Goal: Register for event/course

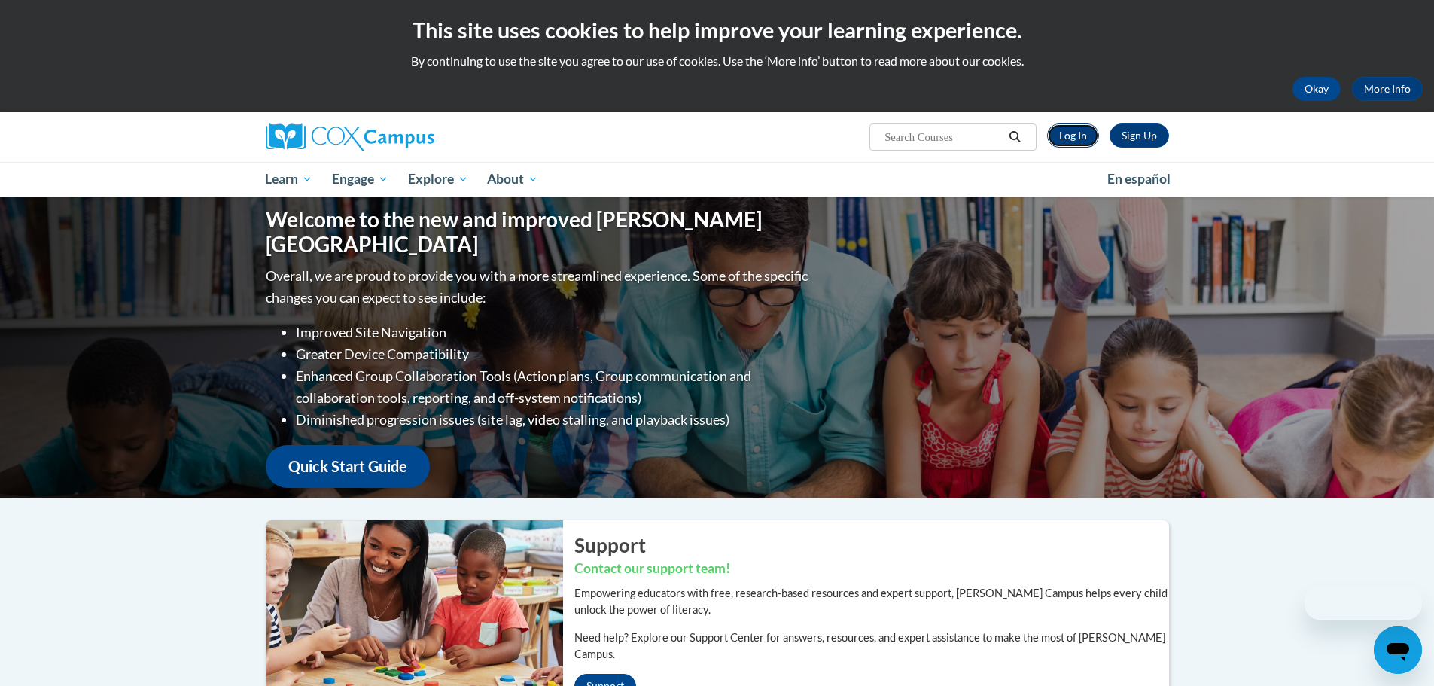
click at [1073, 138] on link "Log In" at bounding box center [1073, 135] width 52 height 24
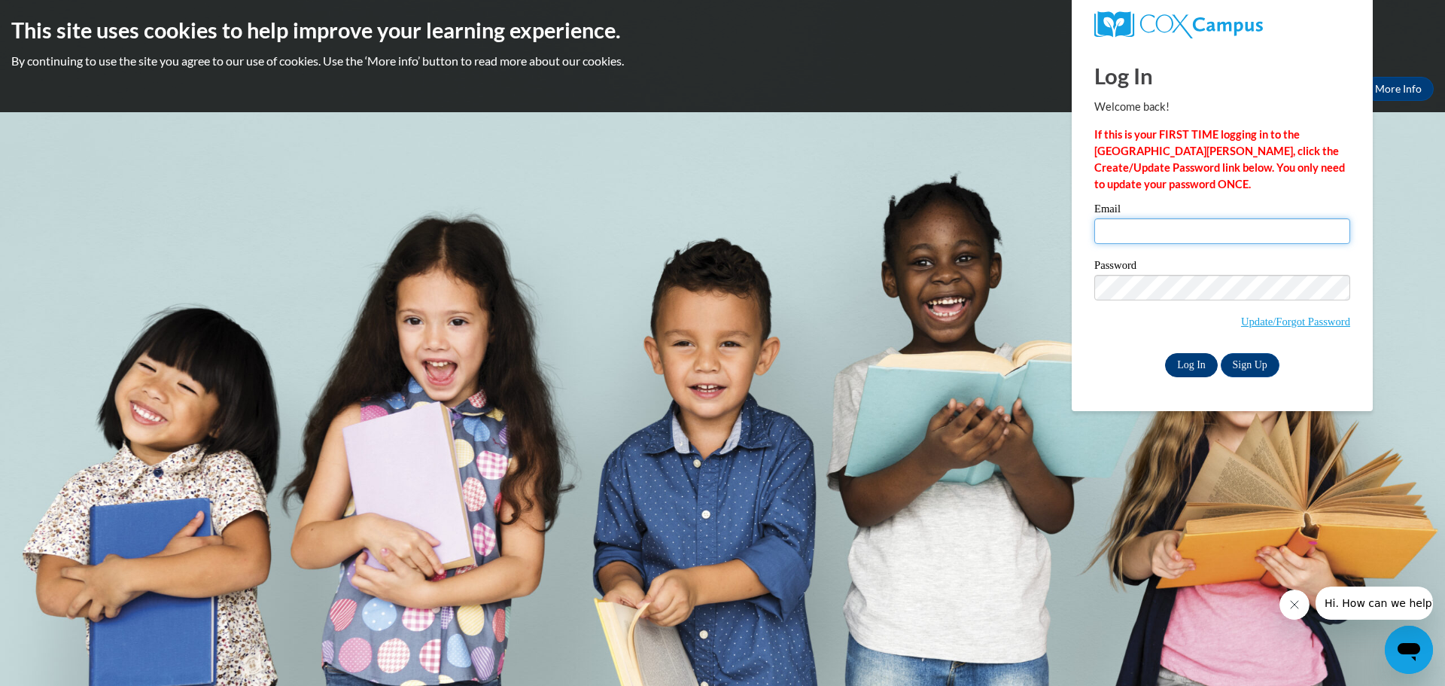
type input "mmarler@pcboe.net"
click at [1199, 369] on input "Log In" at bounding box center [1191, 365] width 53 height 24
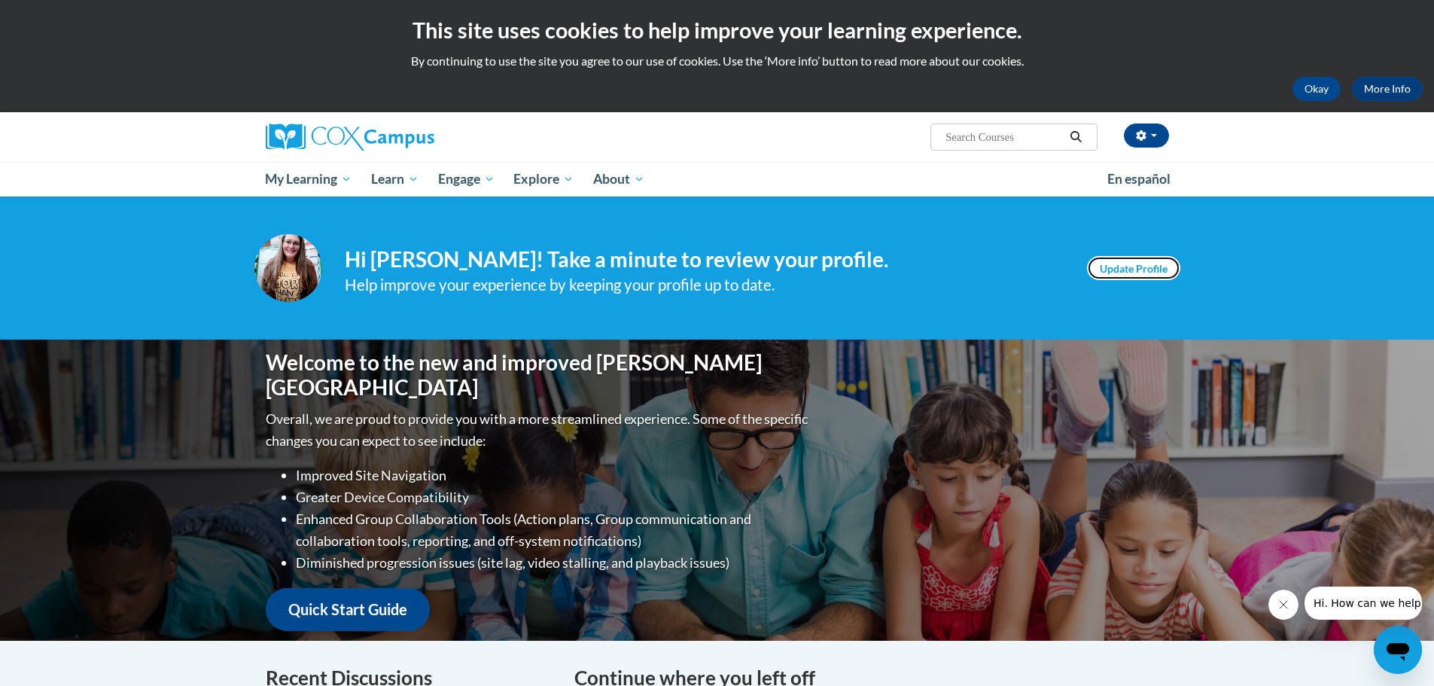
click at [1173, 272] on link "Update Profile" at bounding box center [1133, 268] width 93 height 24
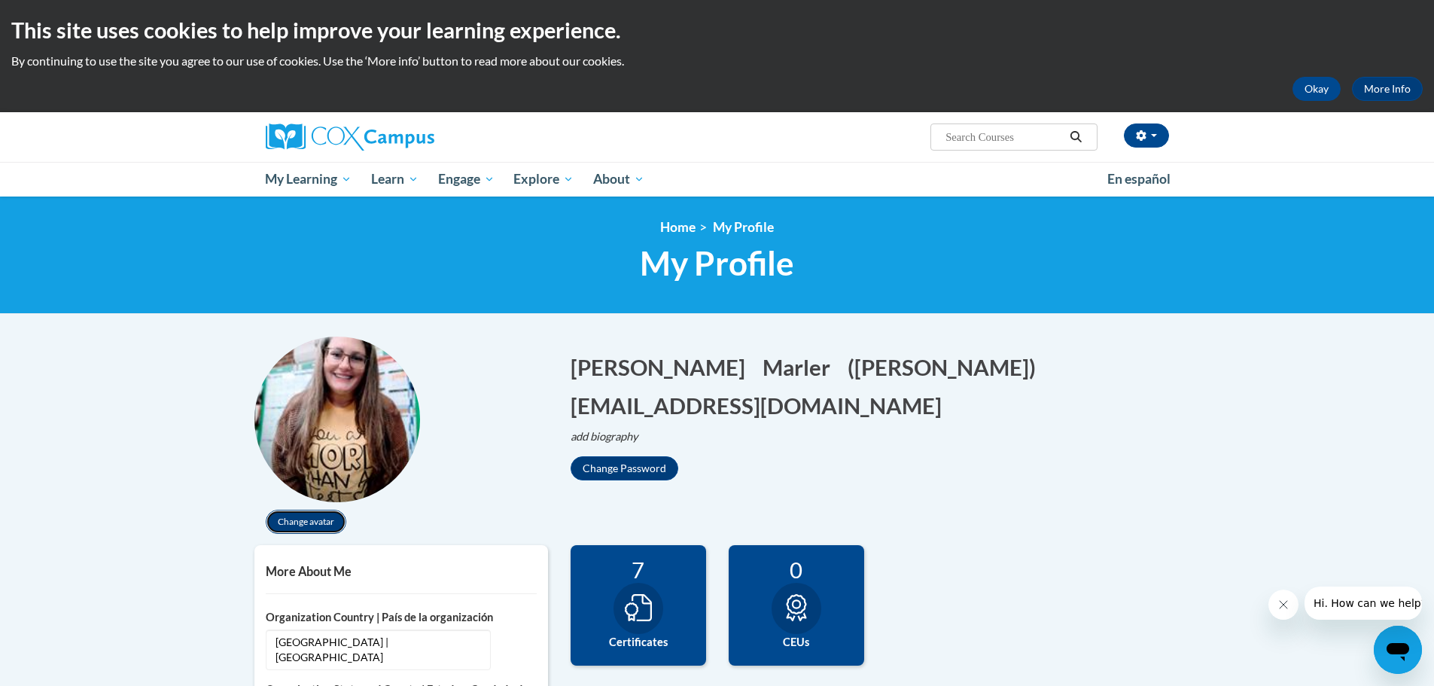
click at [323, 517] on button "Change avatar" at bounding box center [306, 522] width 81 height 24
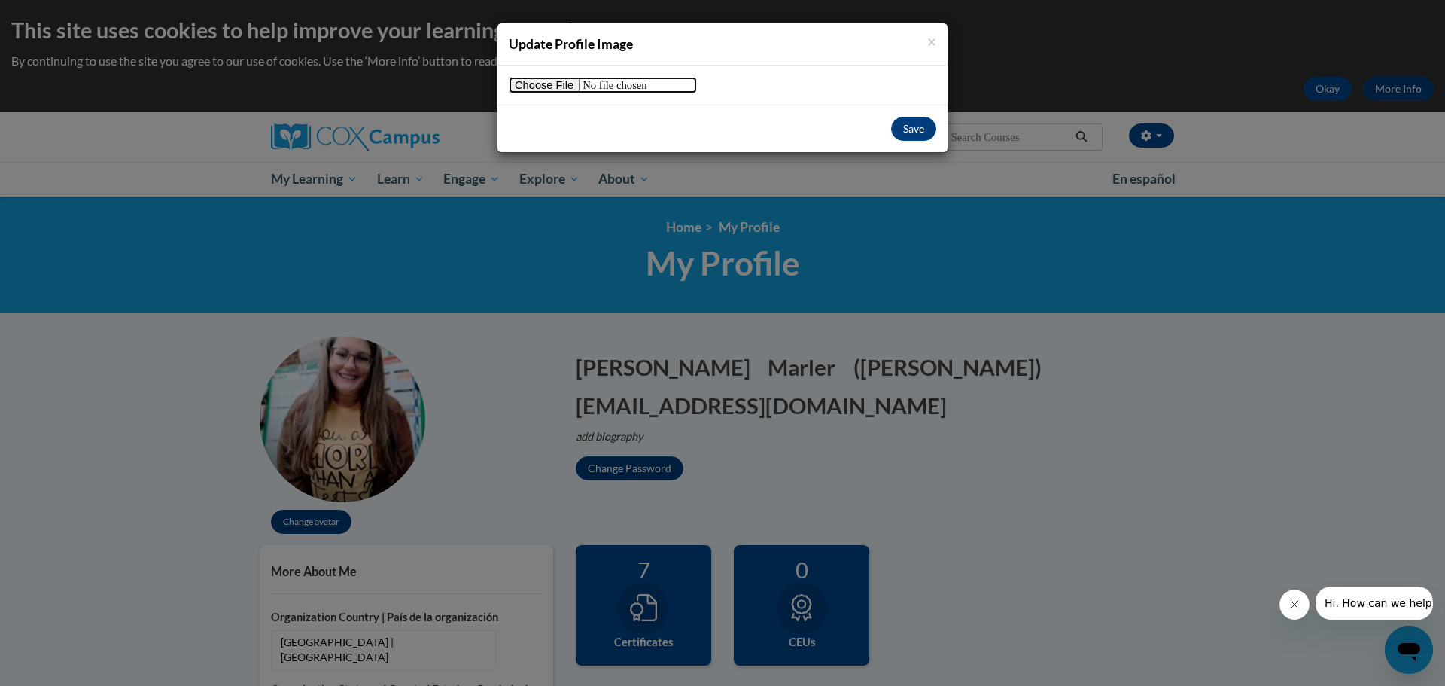
click at [528, 93] on input "file" at bounding box center [603, 85] width 188 height 17
type input "C:\fakepath\PXL_20250408_123413370.PORTRAIT.jpg"
click at [918, 117] on div "Save" at bounding box center [723, 128] width 450 height 47
click at [912, 139] on button "Save" at bounding box center [913, 129] width 45 height 24
click at [912, 129] on button "Save" at bounding box center [913, 129] width 45 height 24
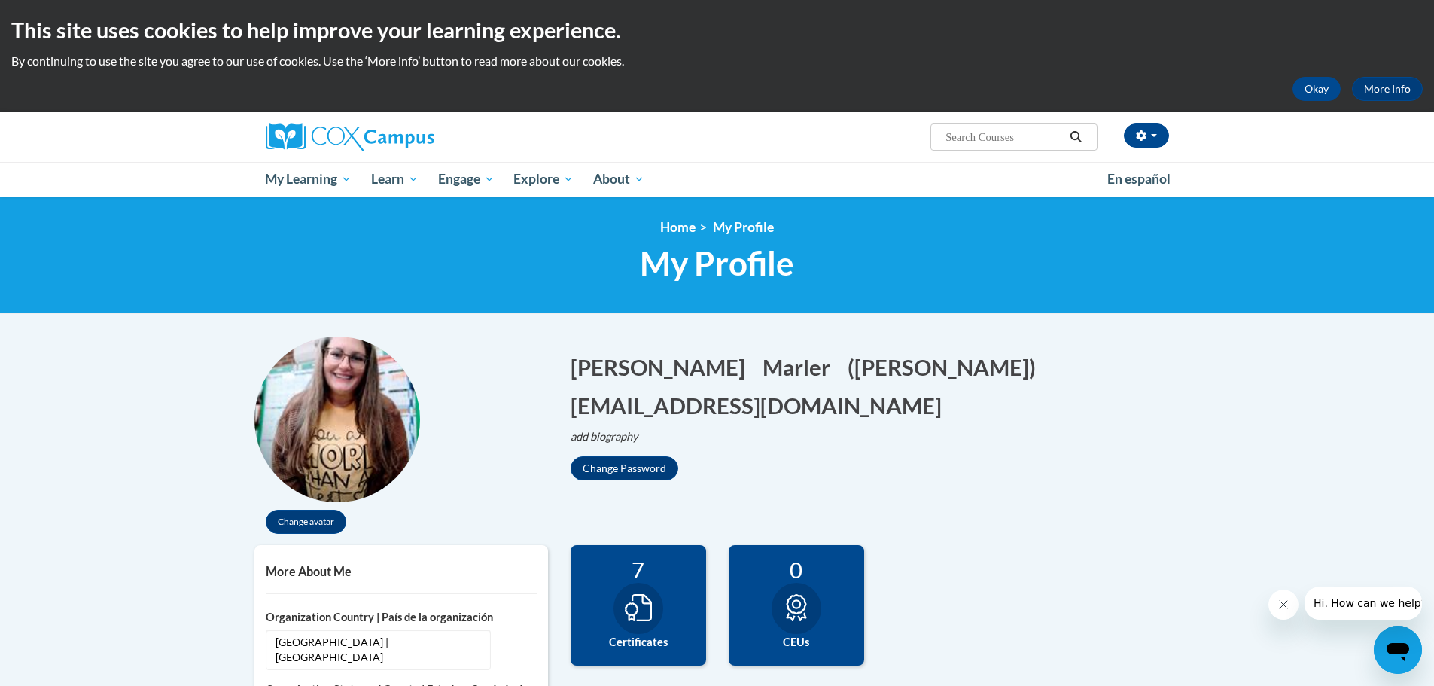
click at [349, 443] on img at bounding box center [337, 419] width 166 height 166
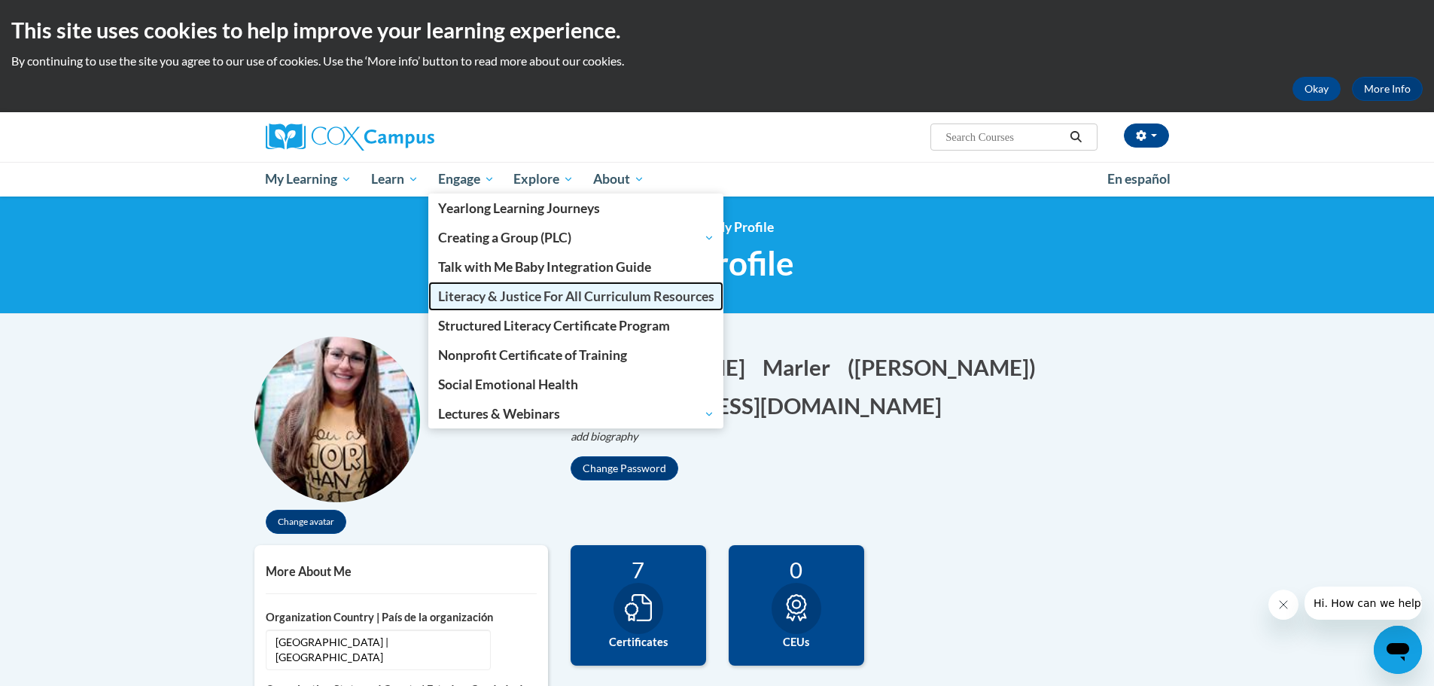
click at [503, 290] on span "Literacy & Justice For All Curriculum Resources" at bounding box center [576, 296] width 276 height 16
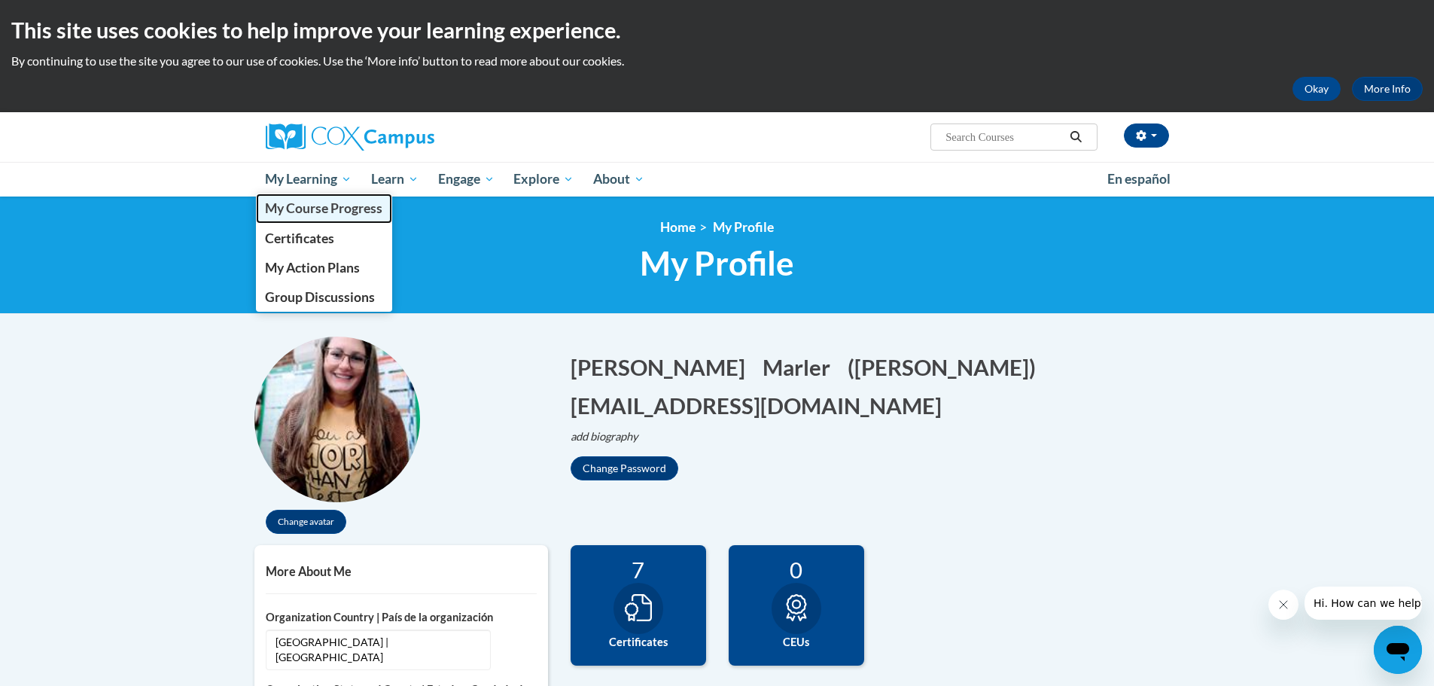
click at [322, 205] on span "My Course Progress" at bounding box center [323, 208] width 117 height 16
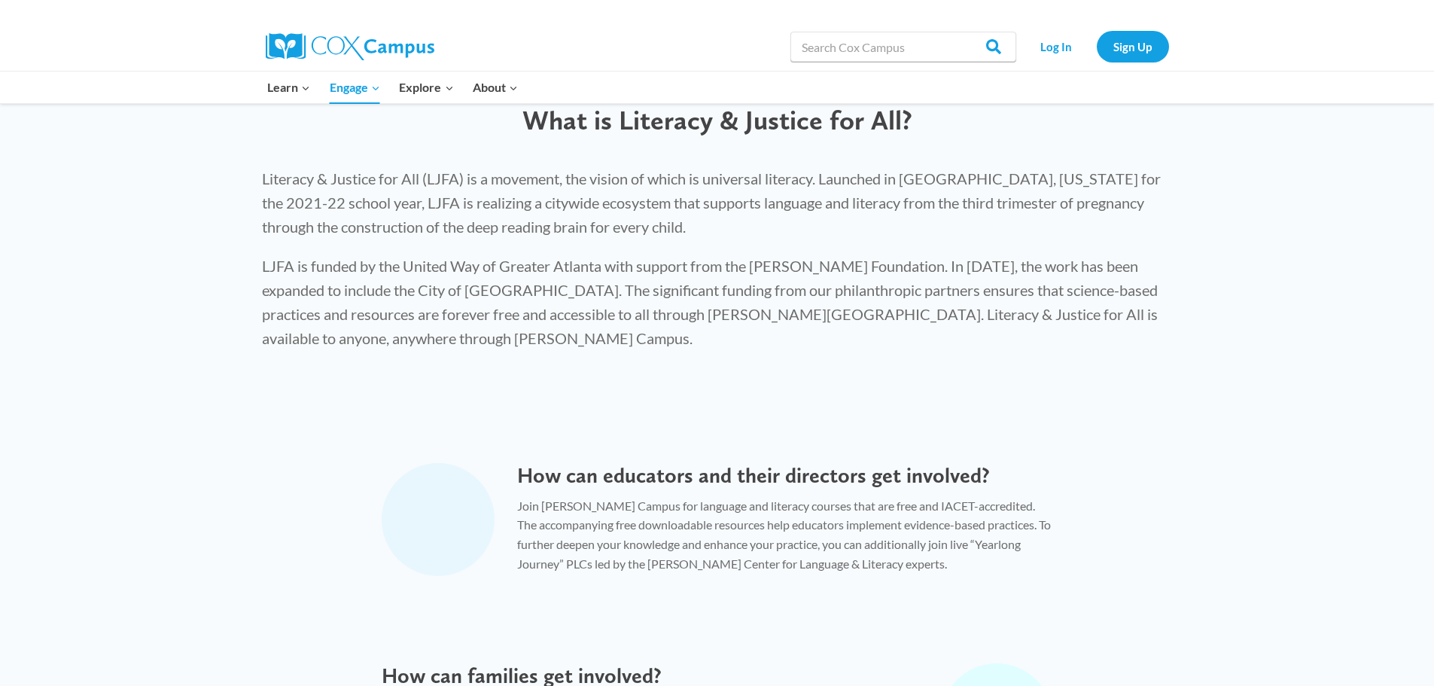
scroll to position [376, 0]
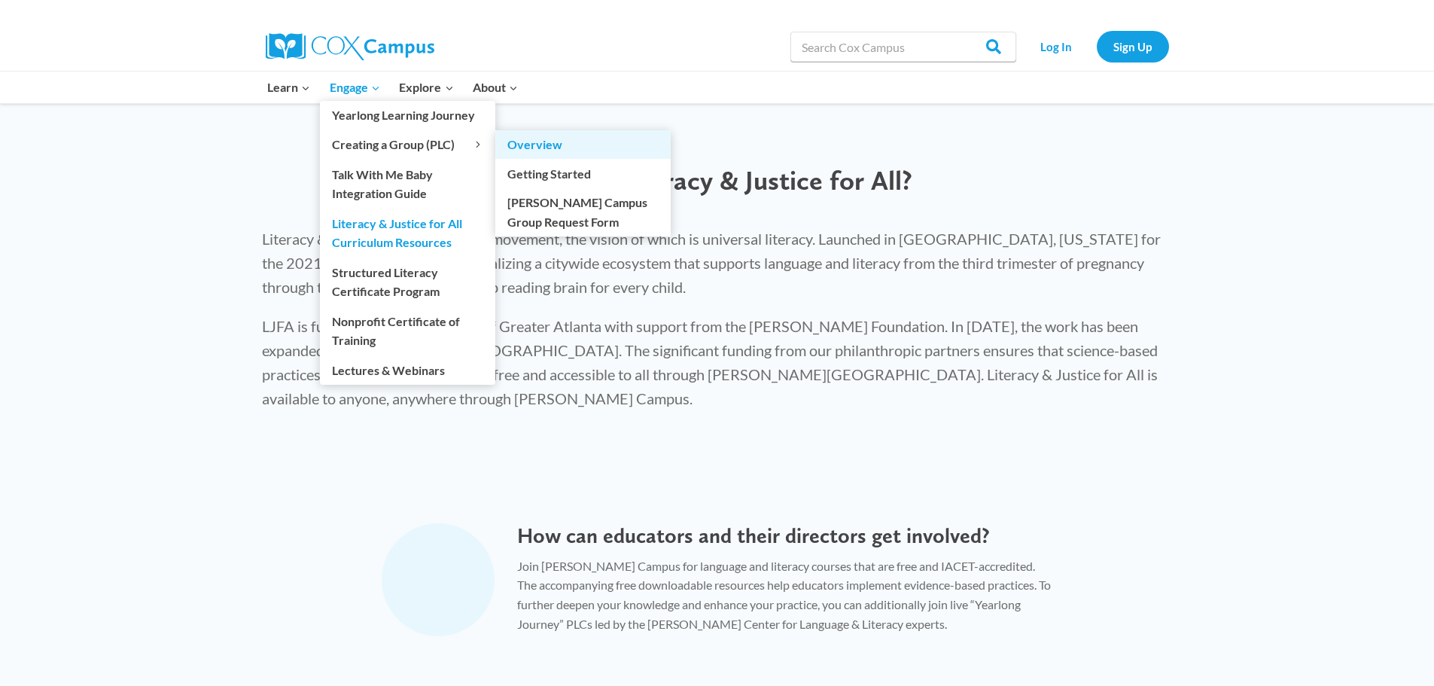
click at [573, 151] on link "Overview" at bounding box center [582, 144] width 175 height 29
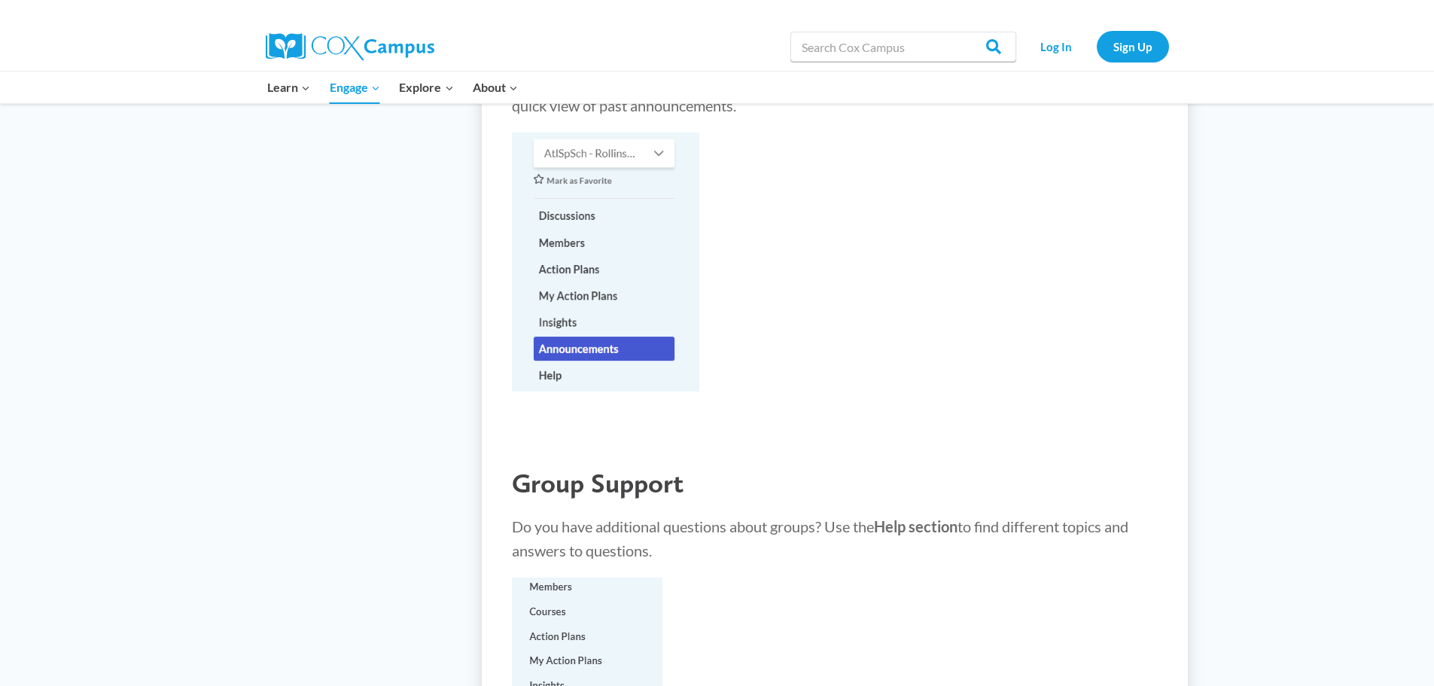
scroll to position [3462, 0]
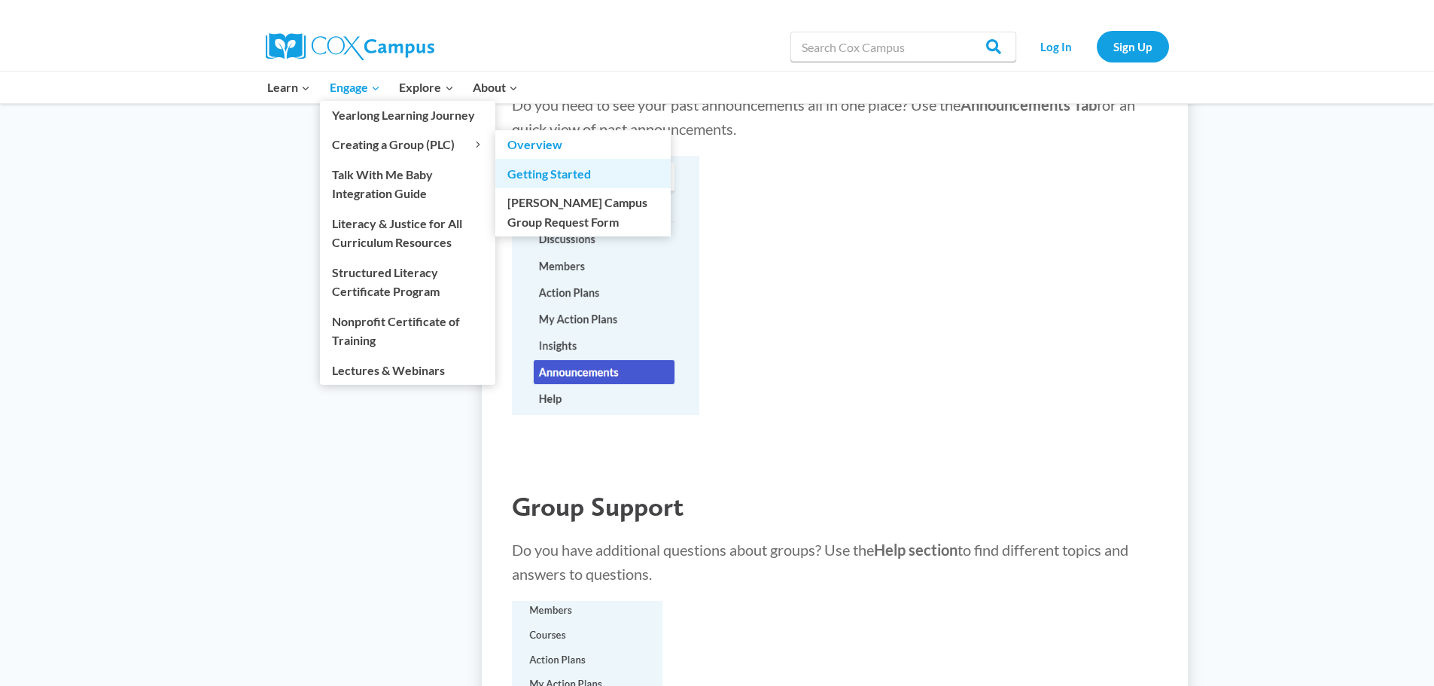
click at [558, 183] on link "Getting Started" at bounding box center [582, 173] width 175 height 29
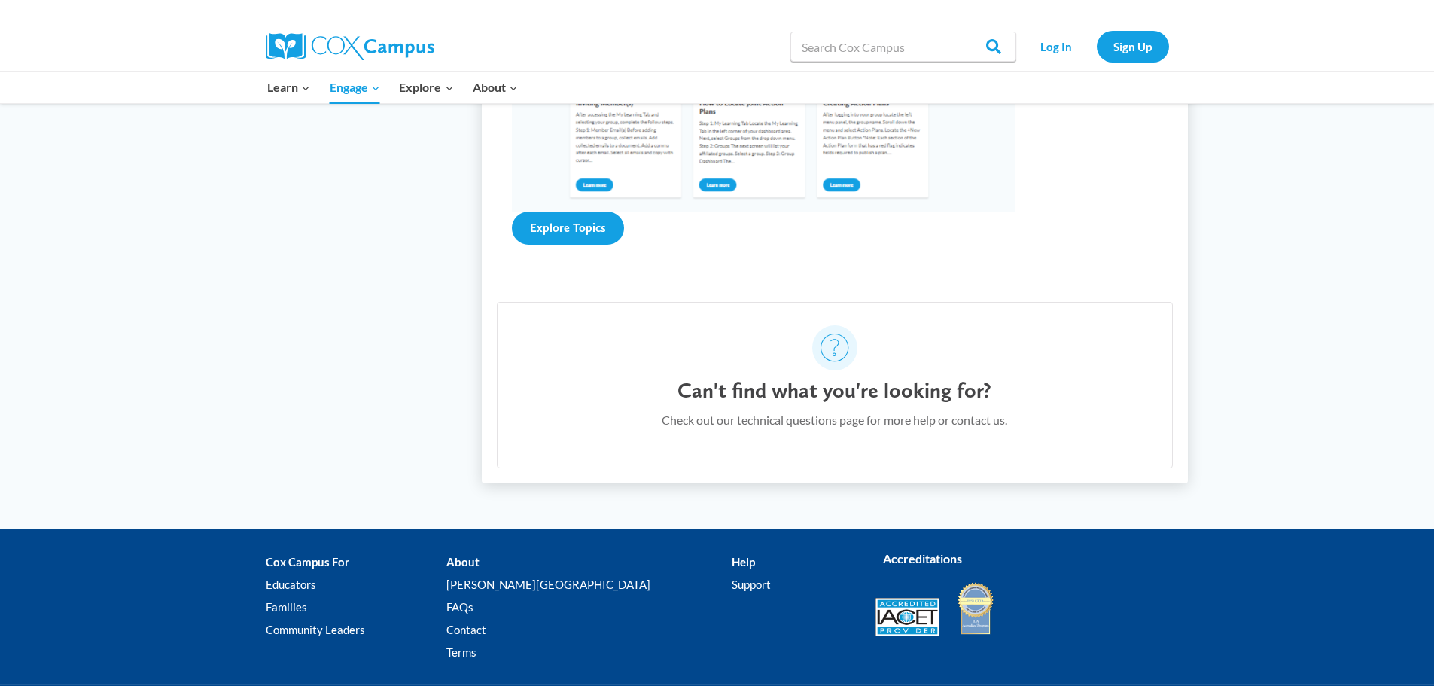
scroll to position [3387, 0]
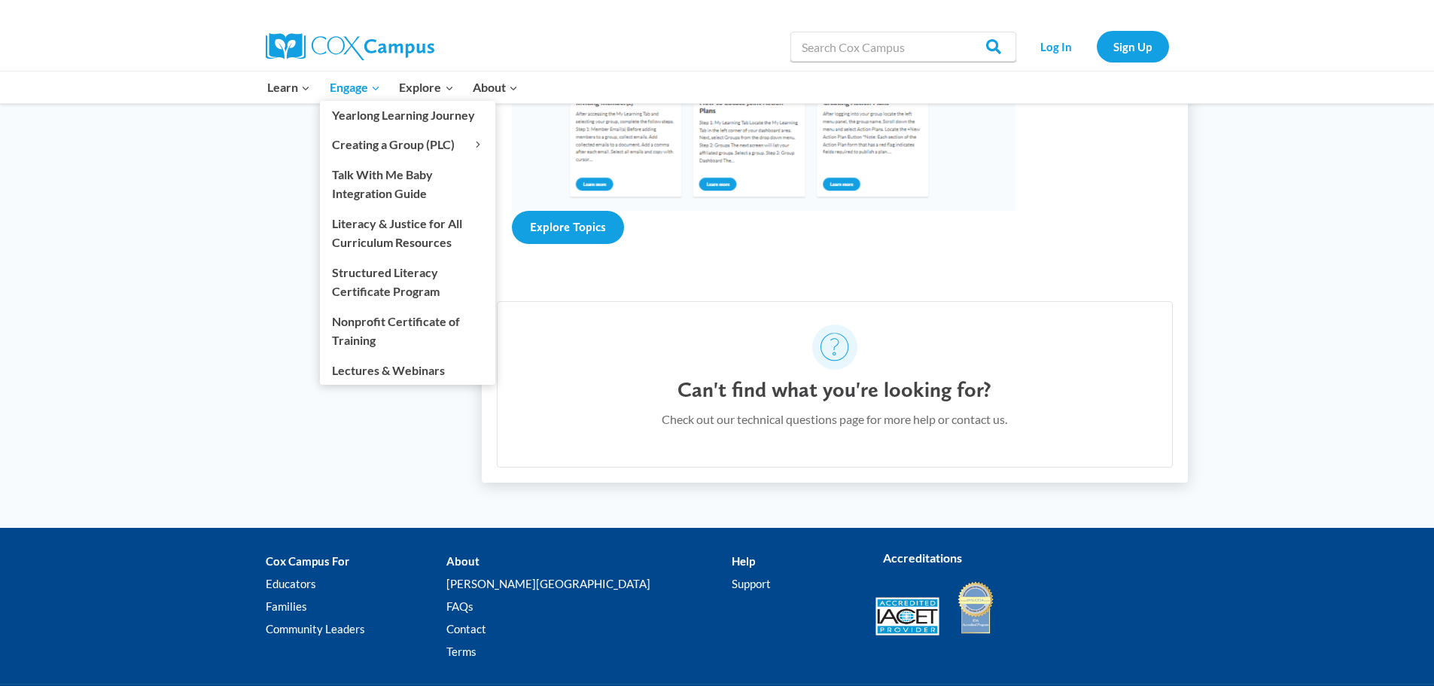
click at [367, 86] on span "Engage Expand" at bounding box center [355, 88] width 50 height 20
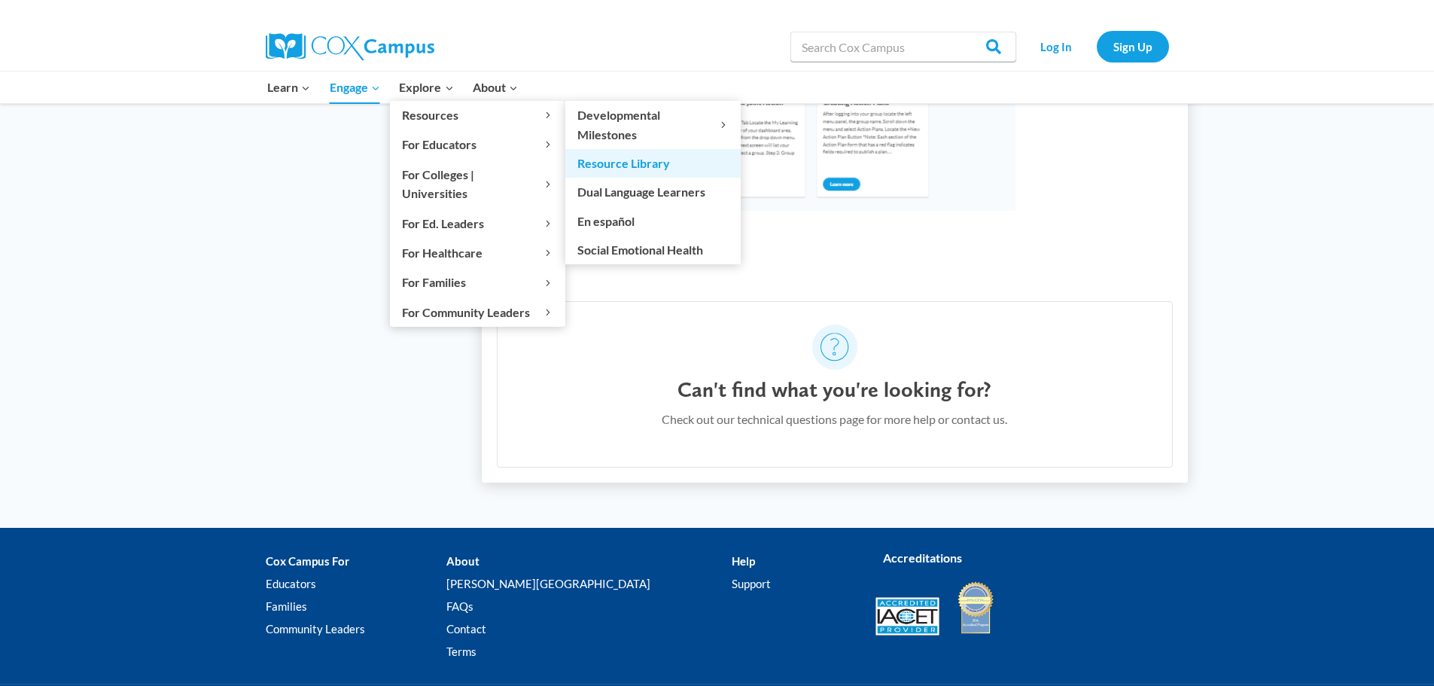
click at [609, 164] on link "Resource Library" at bounding box center [652, 163] width 175 height 29
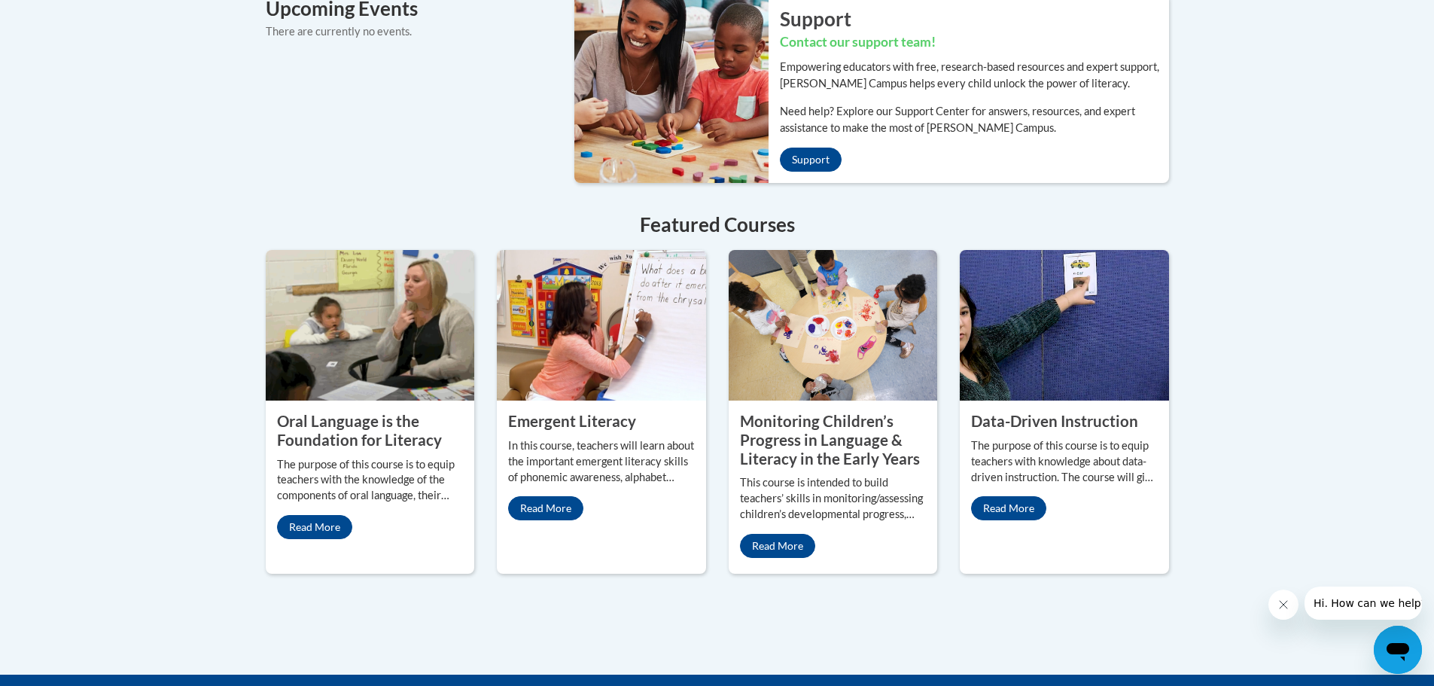
scroll to position [1204, 0]
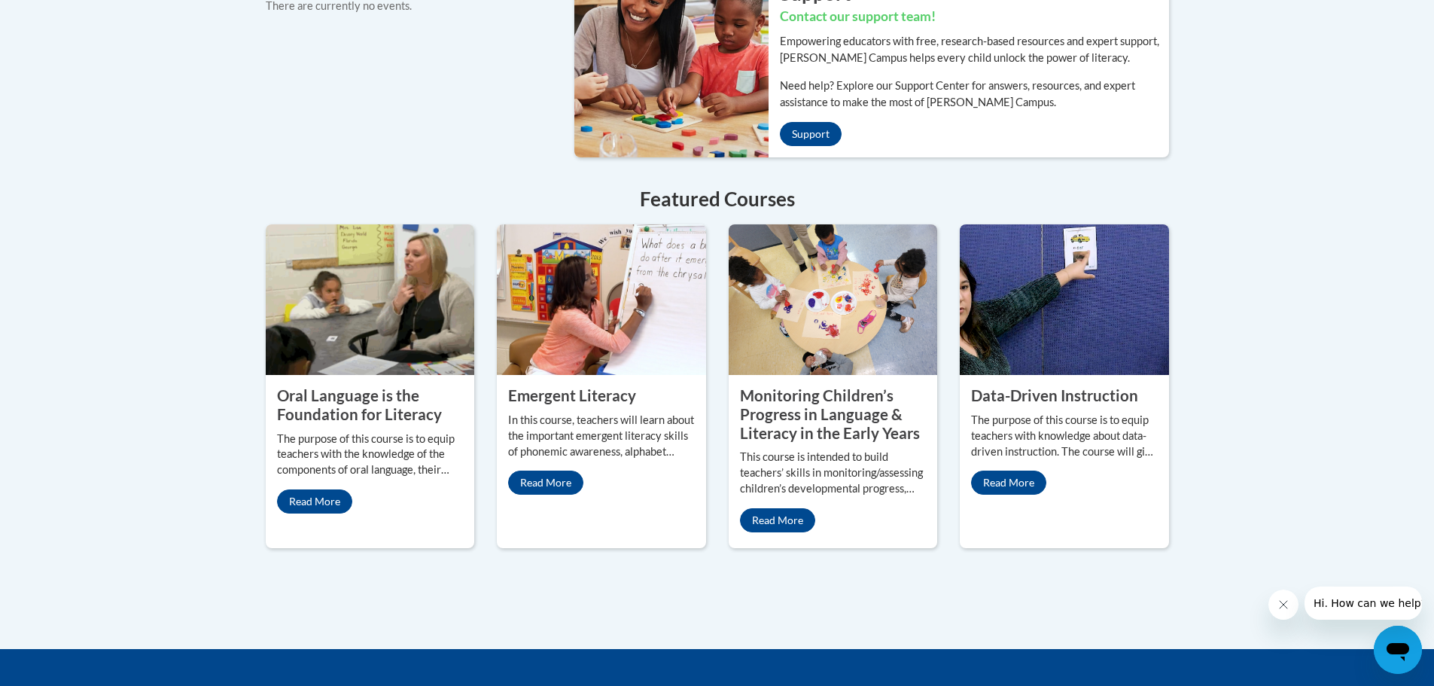
click at [1033, 481] on div "Data-Driven Instruction The purpose of this course is to equip teachers with kn…" at bounding box center [1064, 440] width 209 height 131
click at [1020, 429] on p "The purpose of this course is to equip teachers with knowledge about data-drive…" at bounding box center [1064, 435] width 187 height 47
click at [1027, 470] on link "Read More" at bounding box center [1008, 482] width 75 height 24
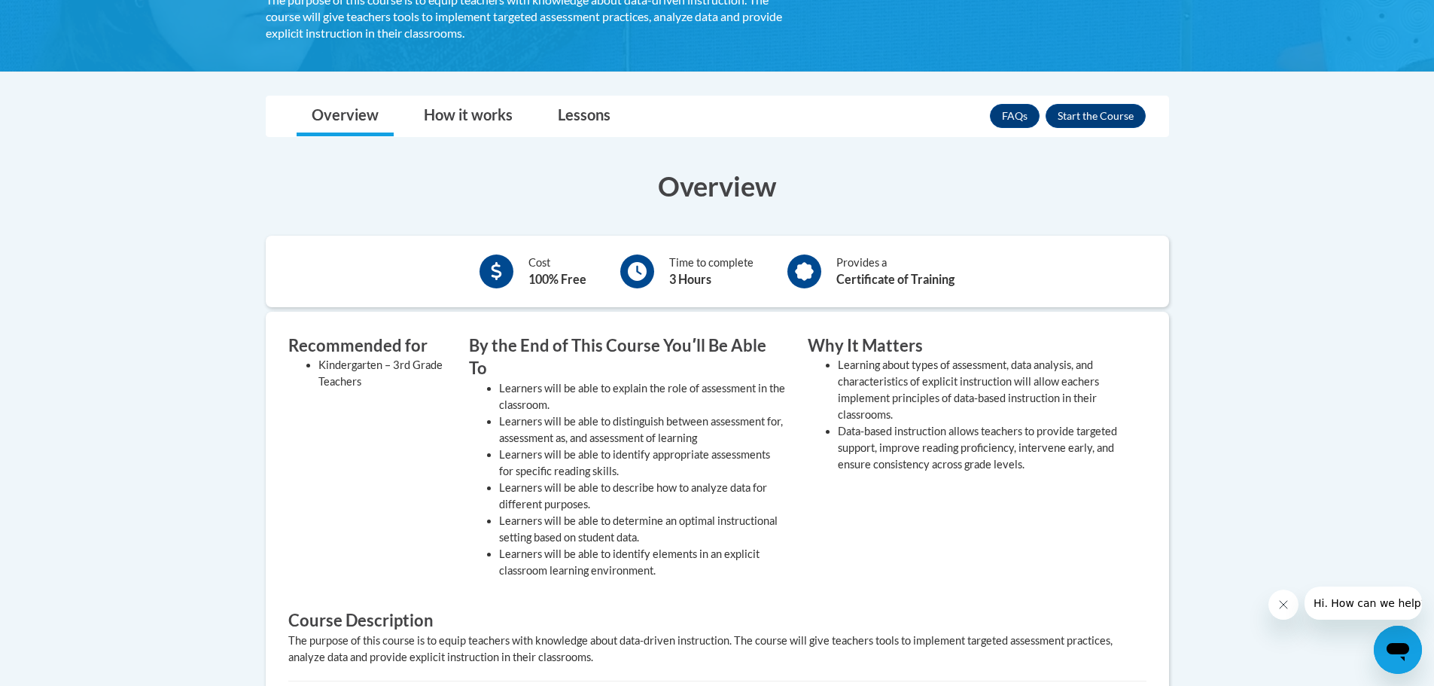
scroll to position [301, 0]
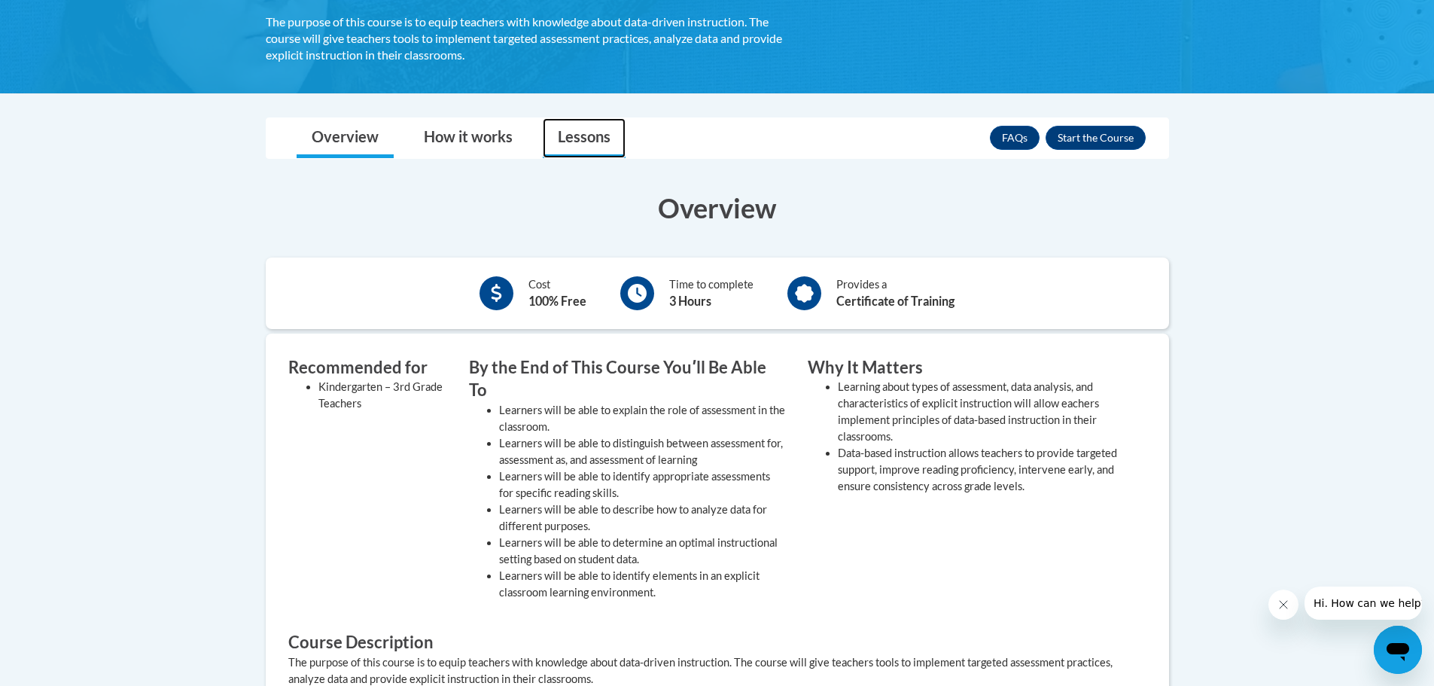
click at [573, 134] on link "Lessons" at bounding box center [584, 138] width 83 height 40
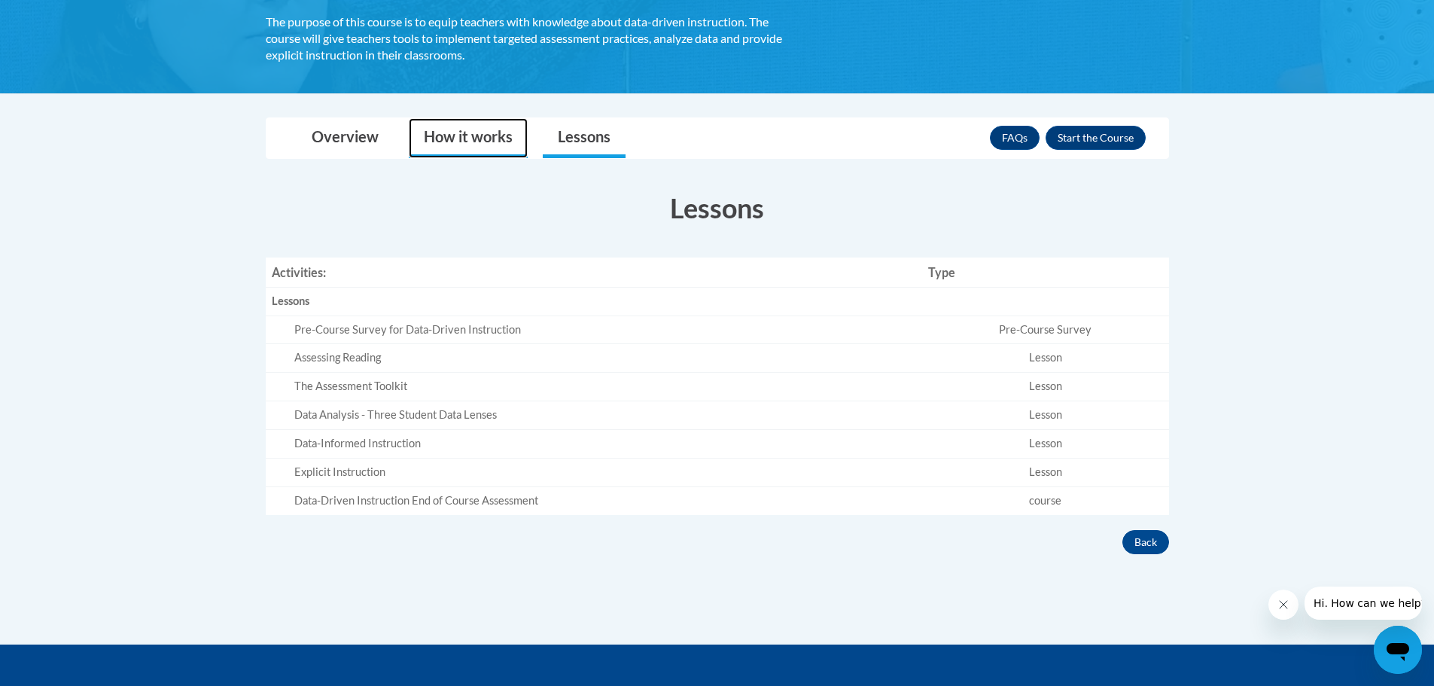
click at [507, 144] on link "How it works" at bounding box center [468, 138] width 119 height 40
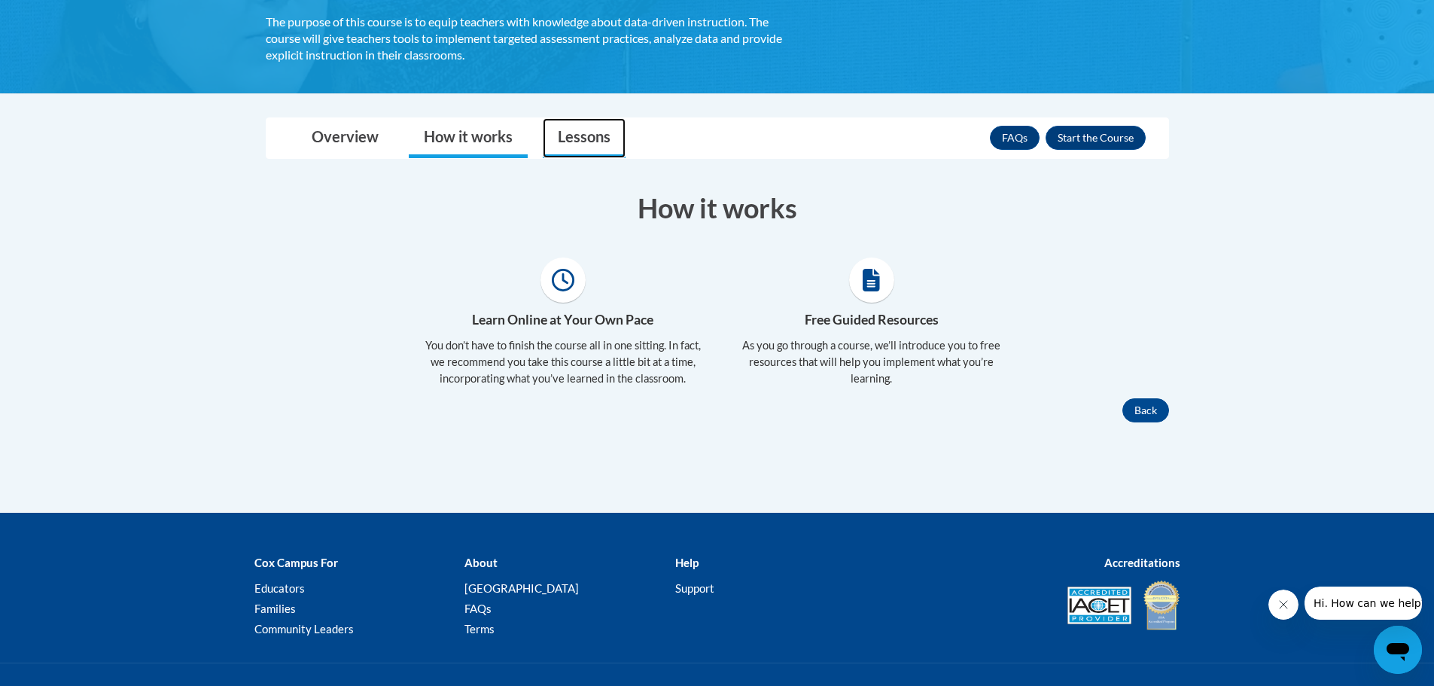
click at [614, 135] on link "Lessons" at bounding box center [584, 138] width 83 height 40
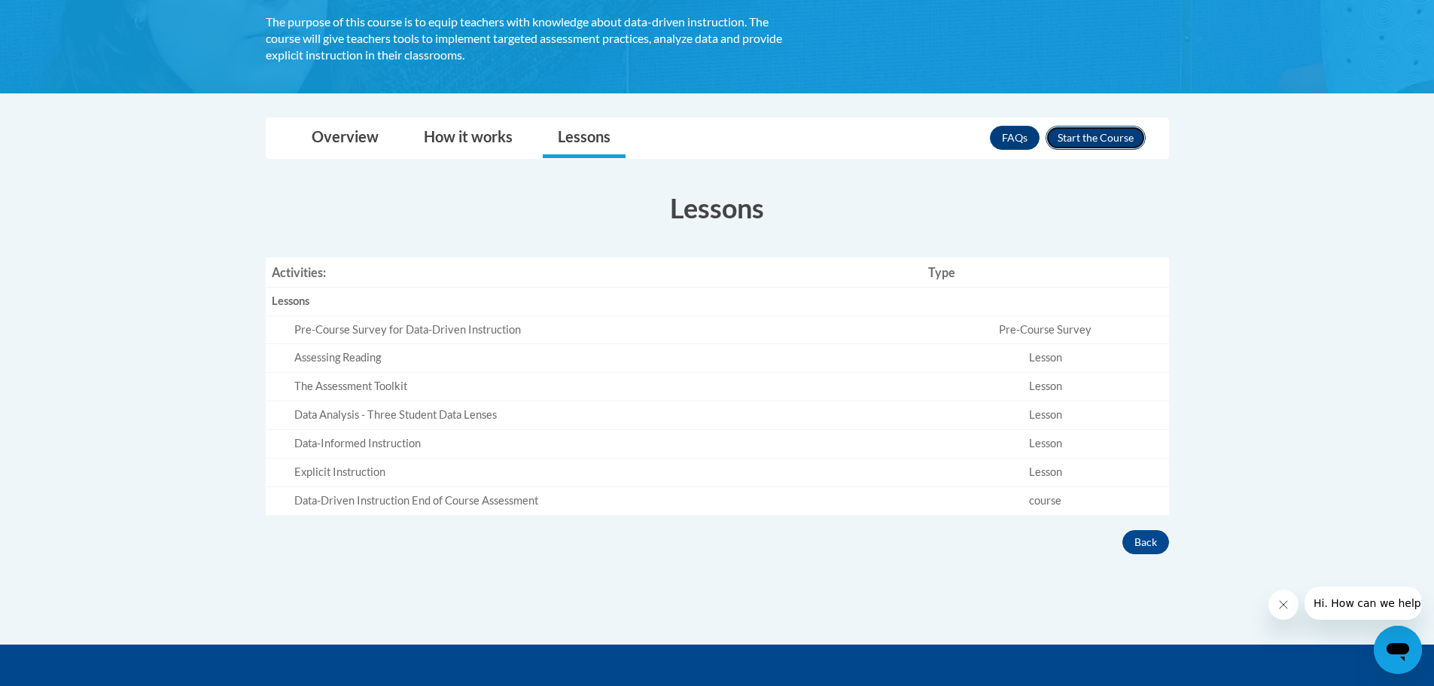
click at [1112, 135] on button "Enroll" at bounding box center [1096, 138] width 100 height 24
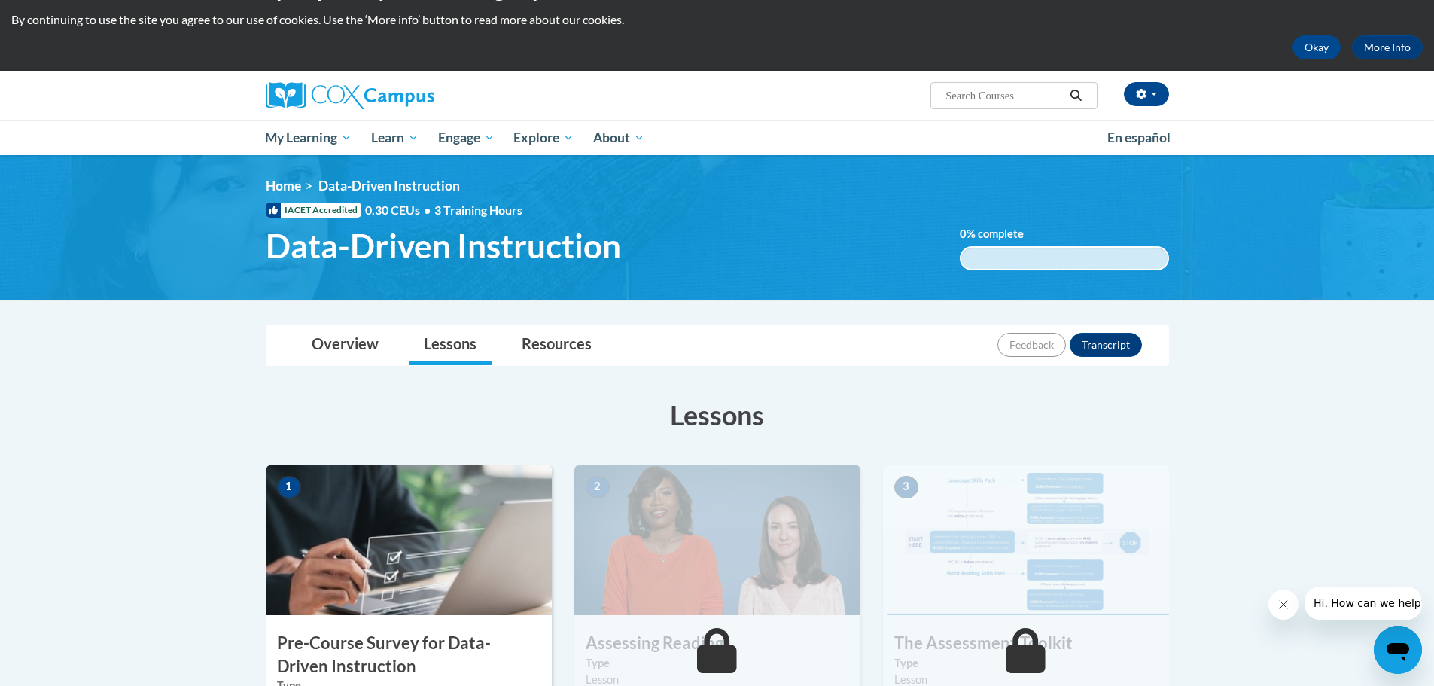
scroll to position [75, 0]
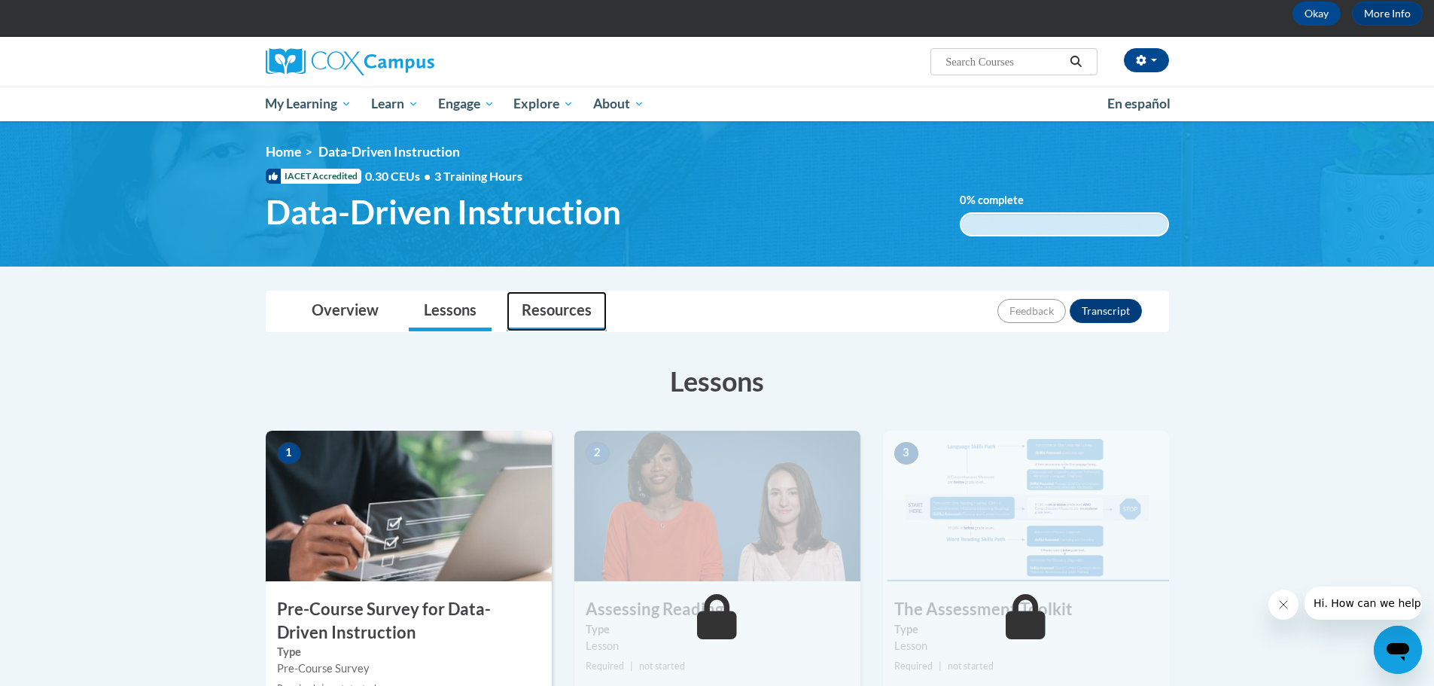
click at [583, 297] on link "Resources" at bounding box center [557, 311] width 100 height 40
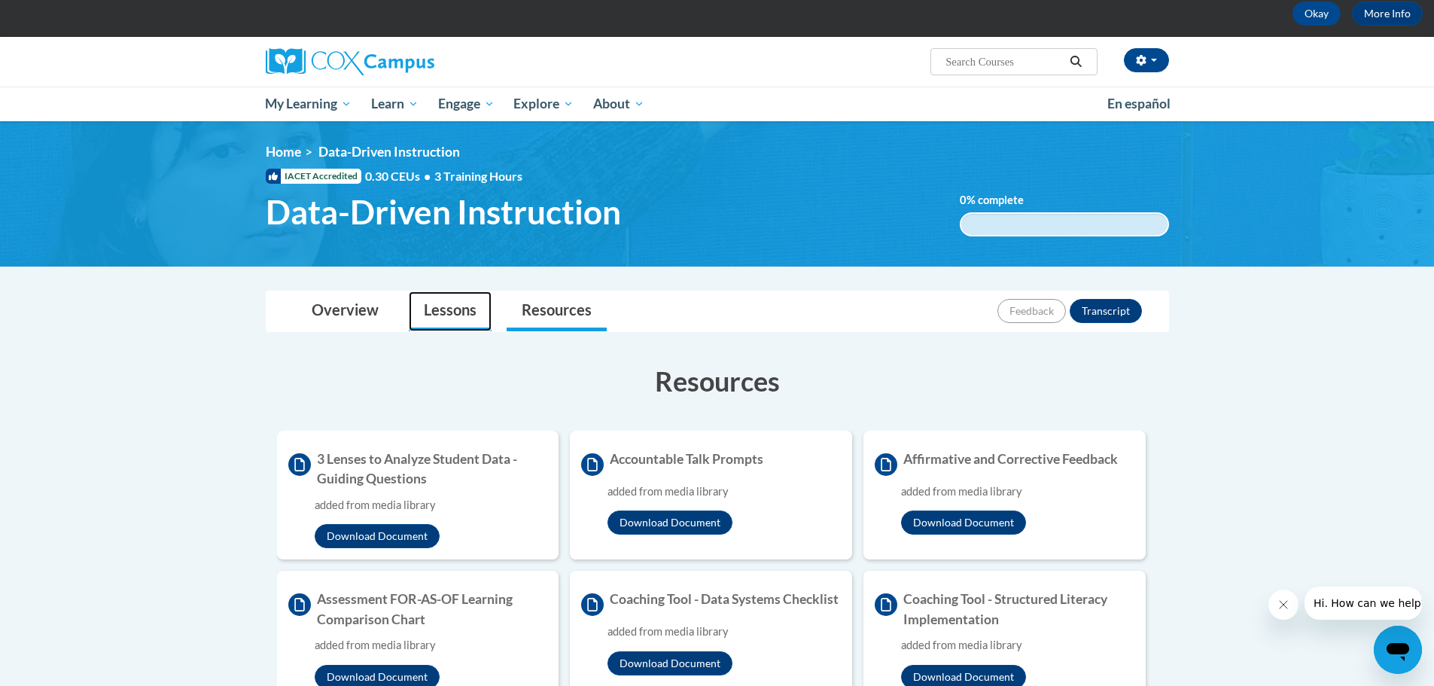
click at [424, 306] on link "Lessons" at bounding box center [450, 311] width 83 height 40
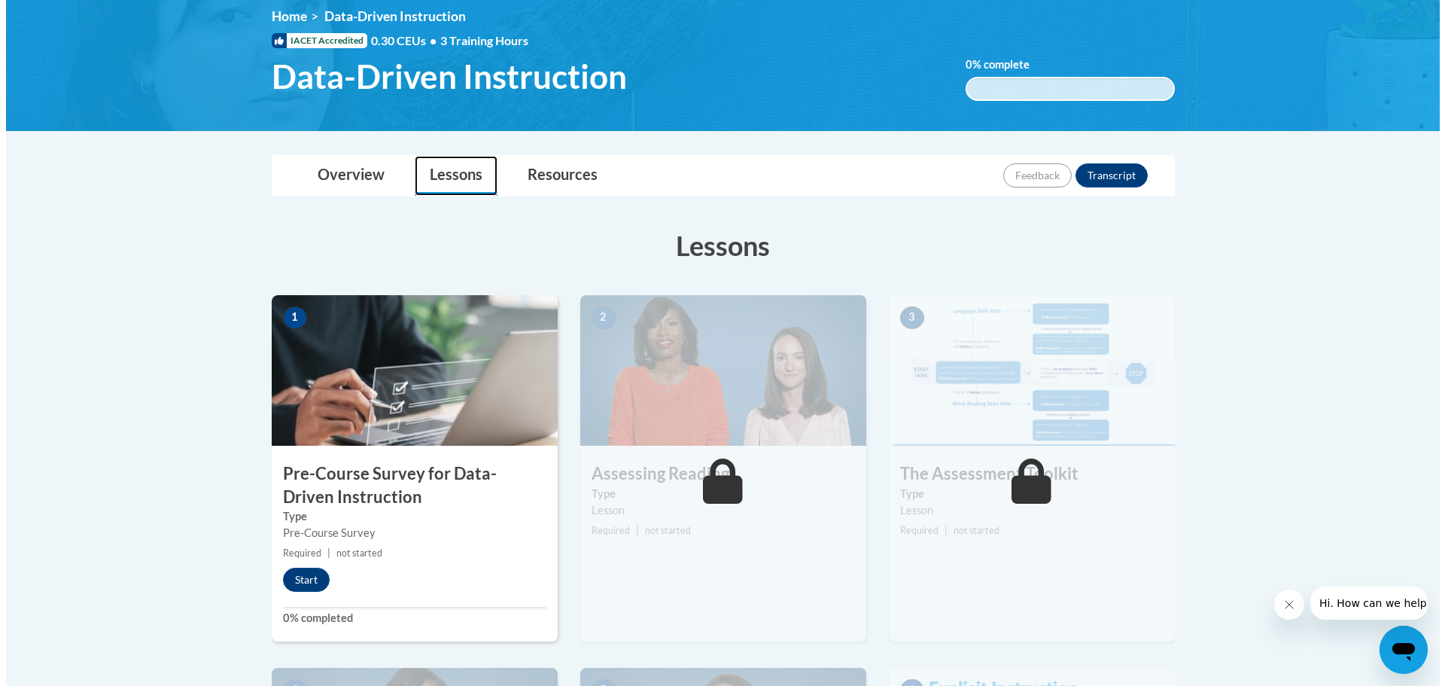
scroll to position [226, 0]
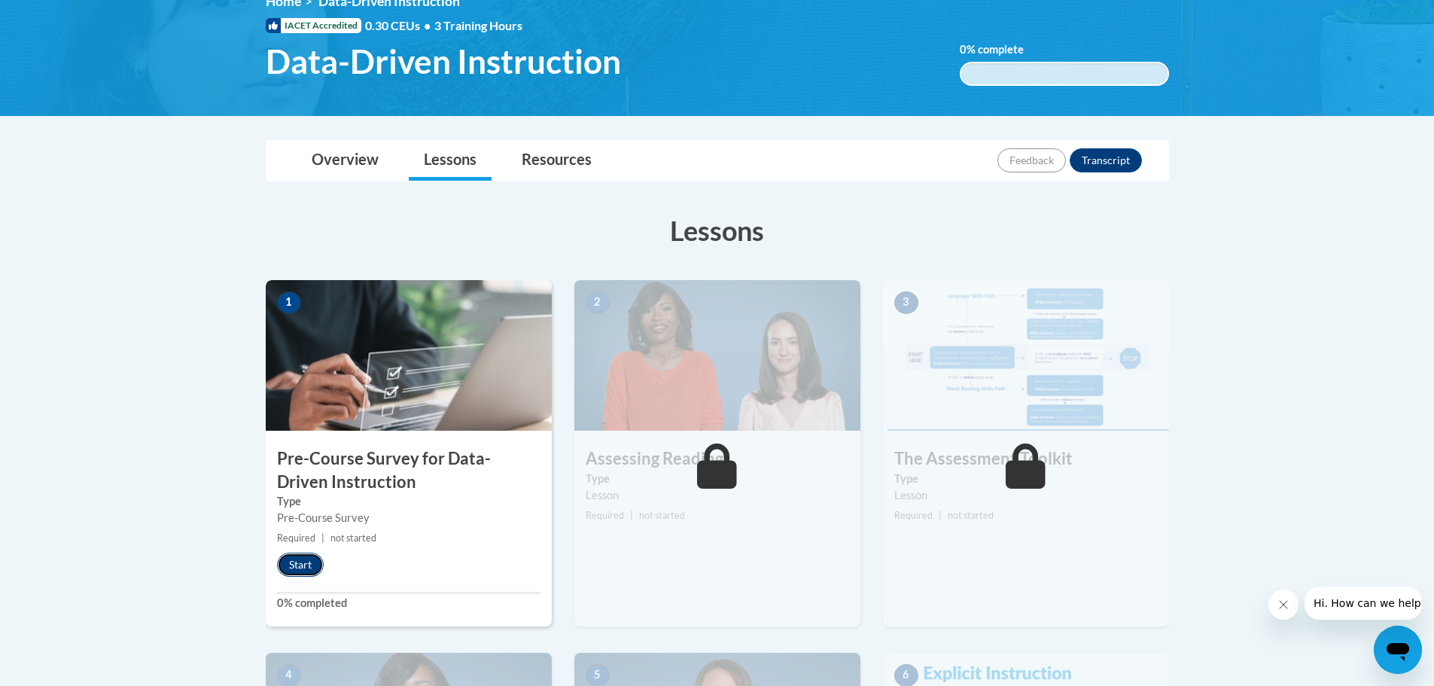
click at [307, 562] on button "Start" at bounding box center [300, 564] width 47 height 24
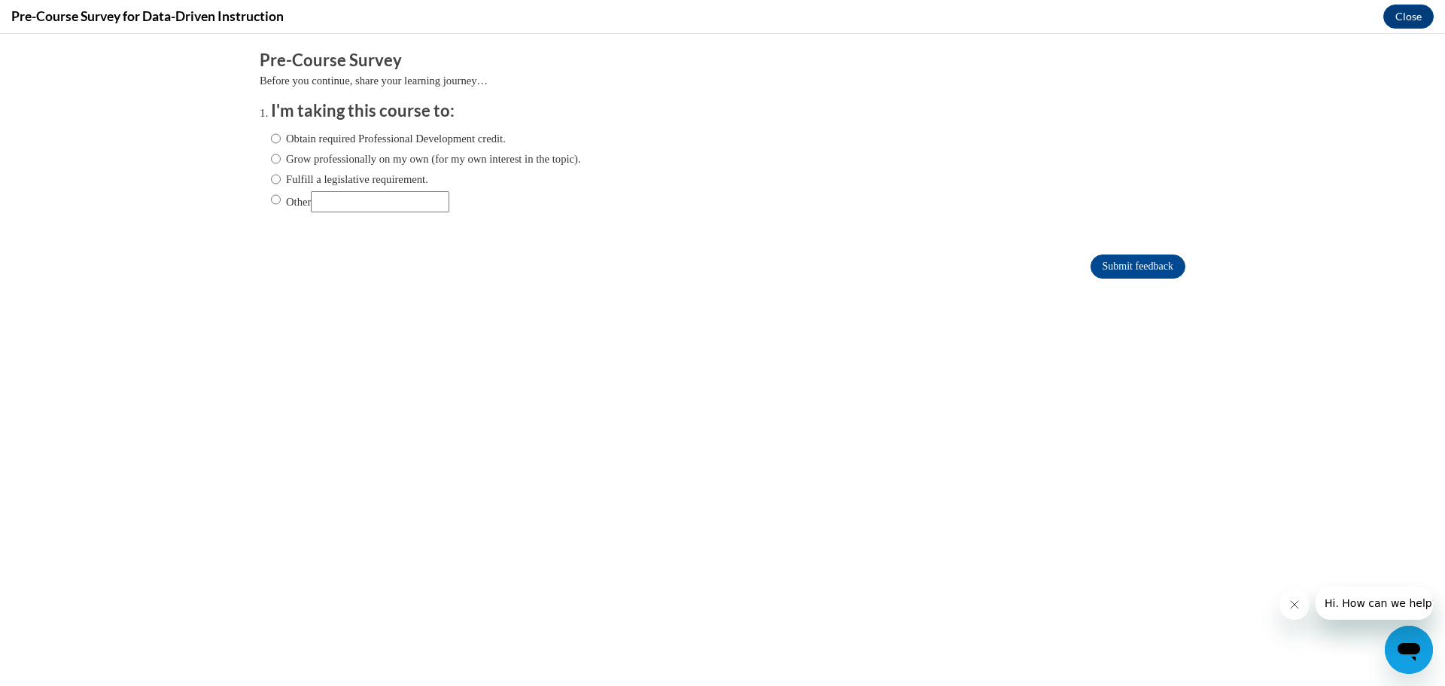
scroll to position [0, 0]
click at [380, 135] on label "Obtain required Professional Development credit." at bounding box center [388, 138] width 235 height 17
click at [281, 135] on input "Obtain required Professional Development credit." at bounding box center [276, 138] width 10 height 17
radio input "true"
click at [382, 154] on label "Grow professionally on my own (for my own interest in the topic)." at bounding box center [426, 159] width 310 height 17
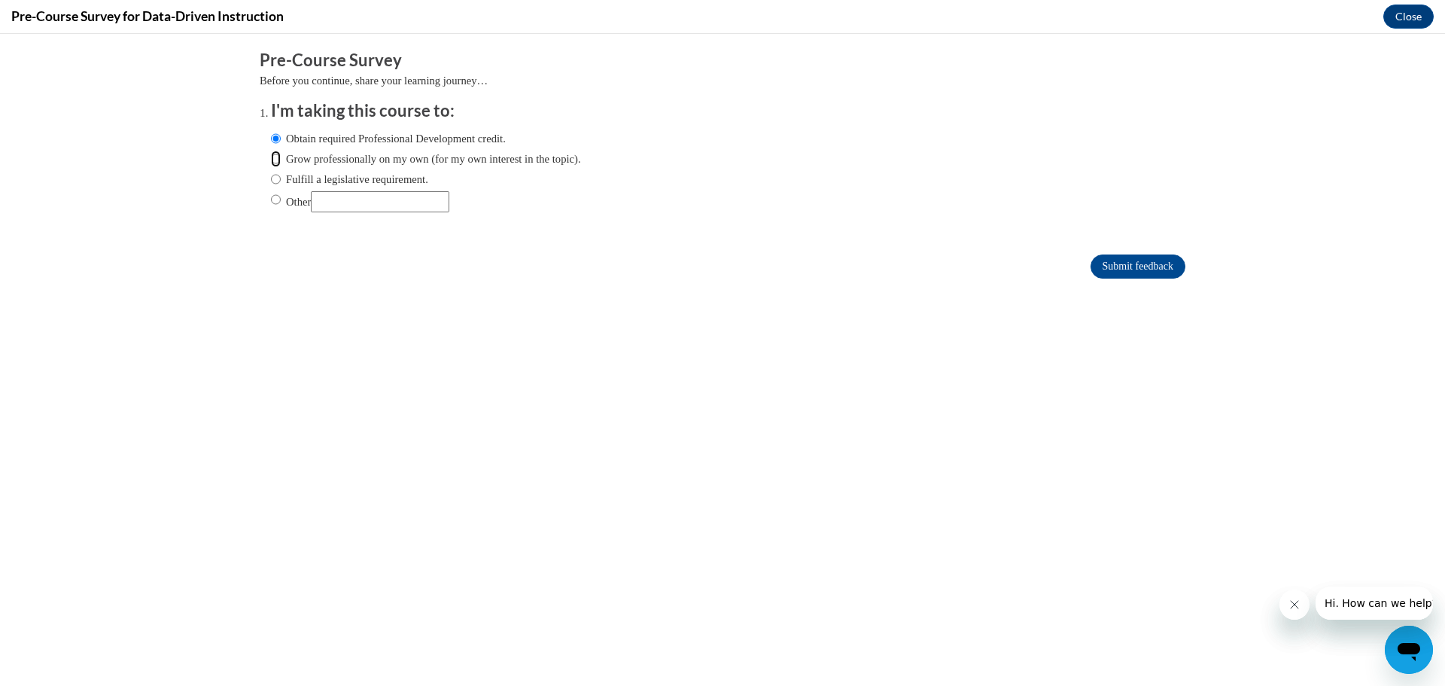
click at [281, 154] on input "Grow professionally on my own (for my own interest in the topic)." at bounding box center [276, 159] width 10 height 17
radio input "true"
click at [1152, 260] on input "Submit feedback" at bounding box center [1138, 266] width 95 height 24
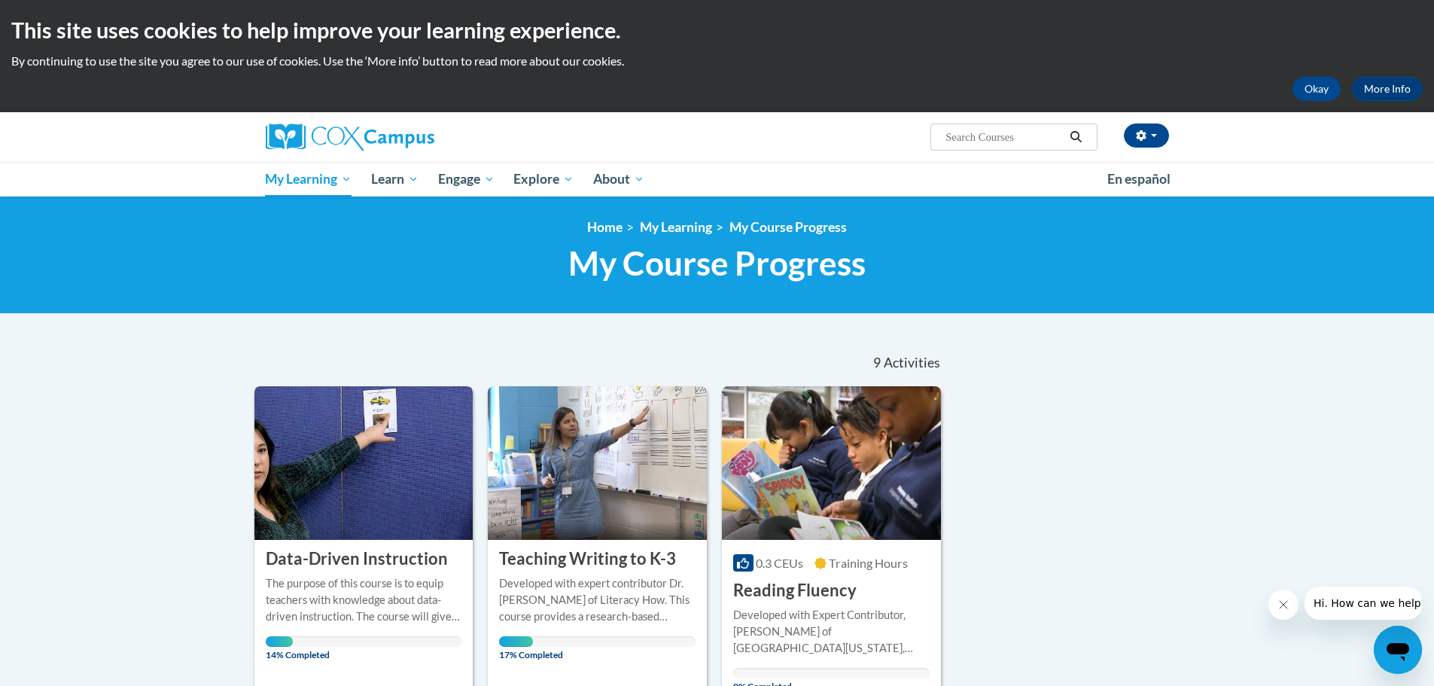
click at [412, 501] on img at bounding box center [363, 463] width 219 height 154
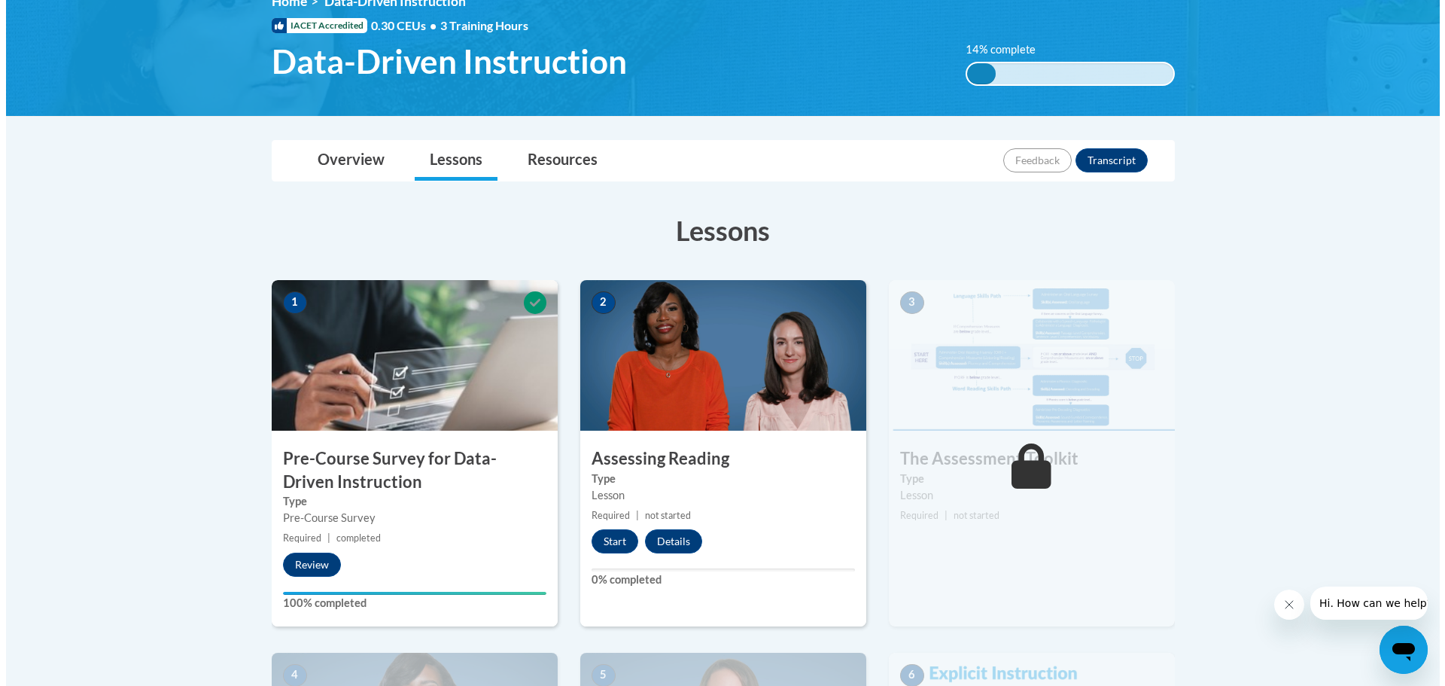
scroll to position [301, 0]
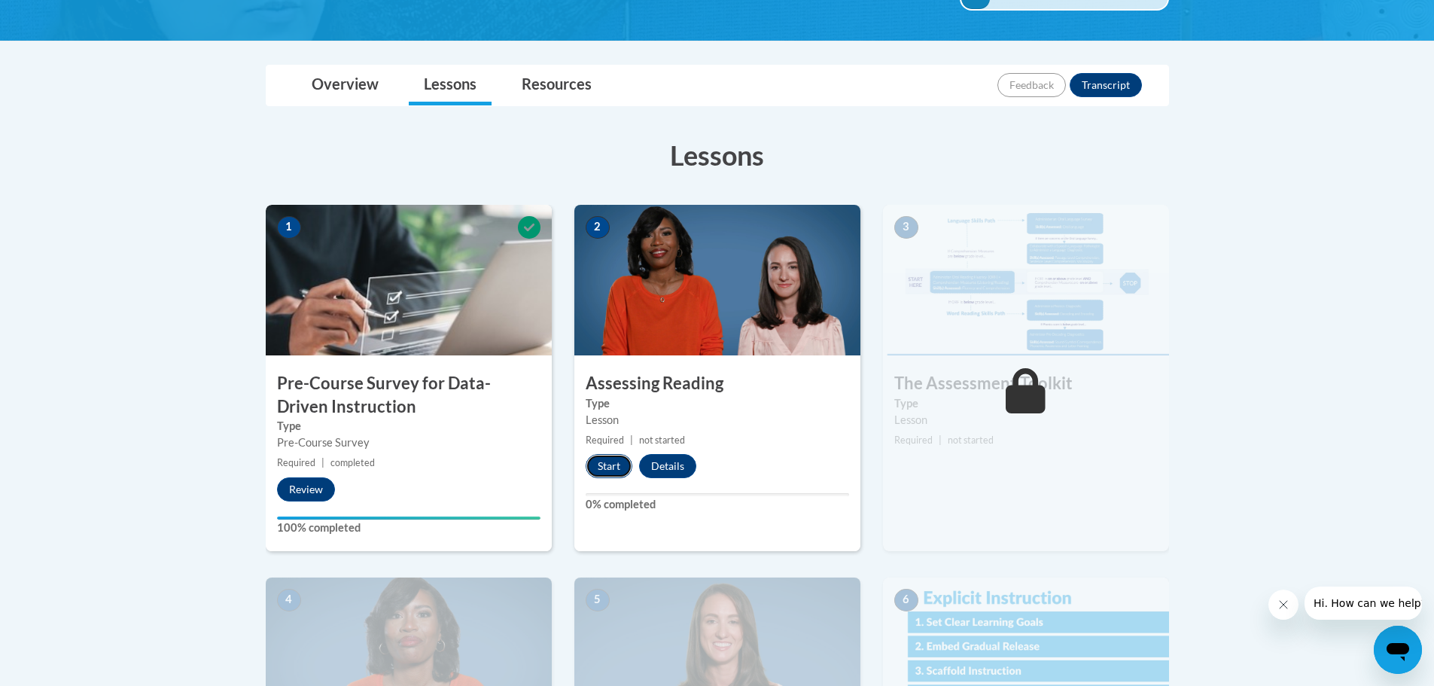
click at [612, 463] on button "Start" at bounding box center [609, 466] width 47 height 24
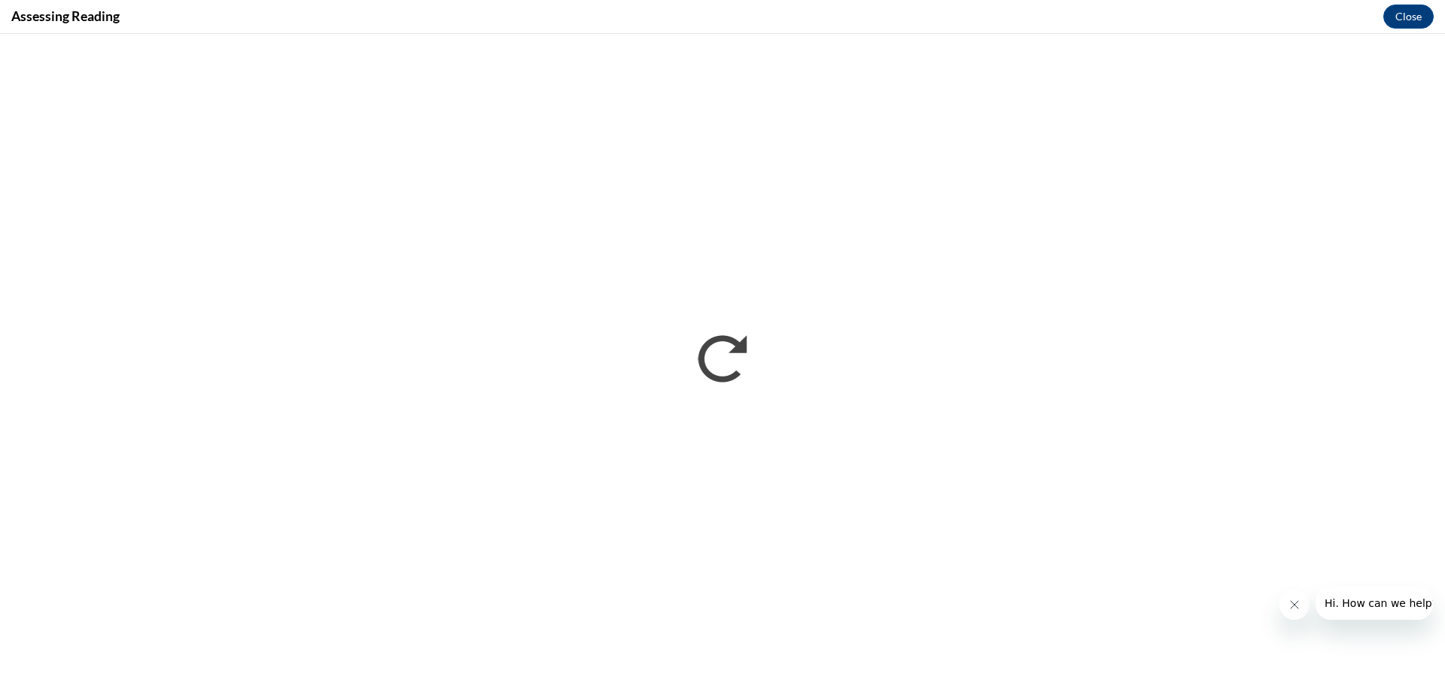
scroll to position [0, 0]
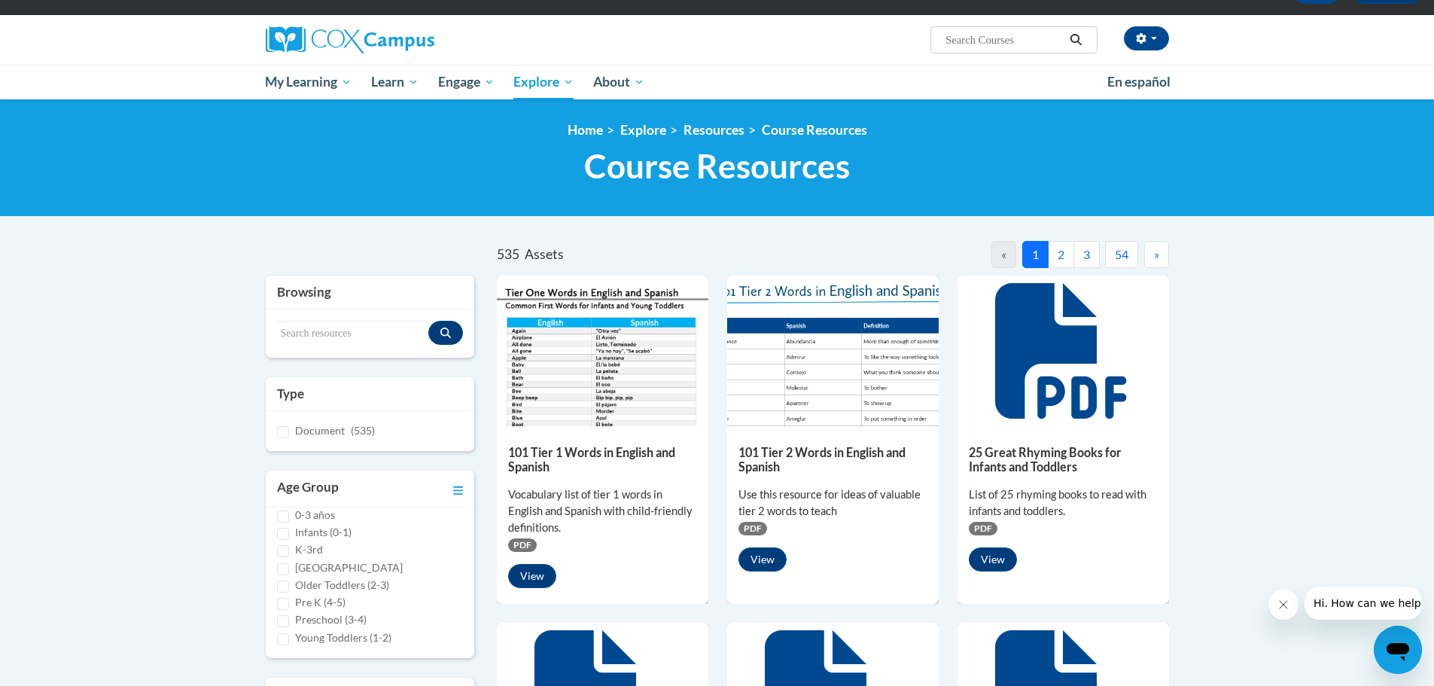
scroll to position [75, 0]
